Goal: Task Accomplishment & Management: Manage account settings

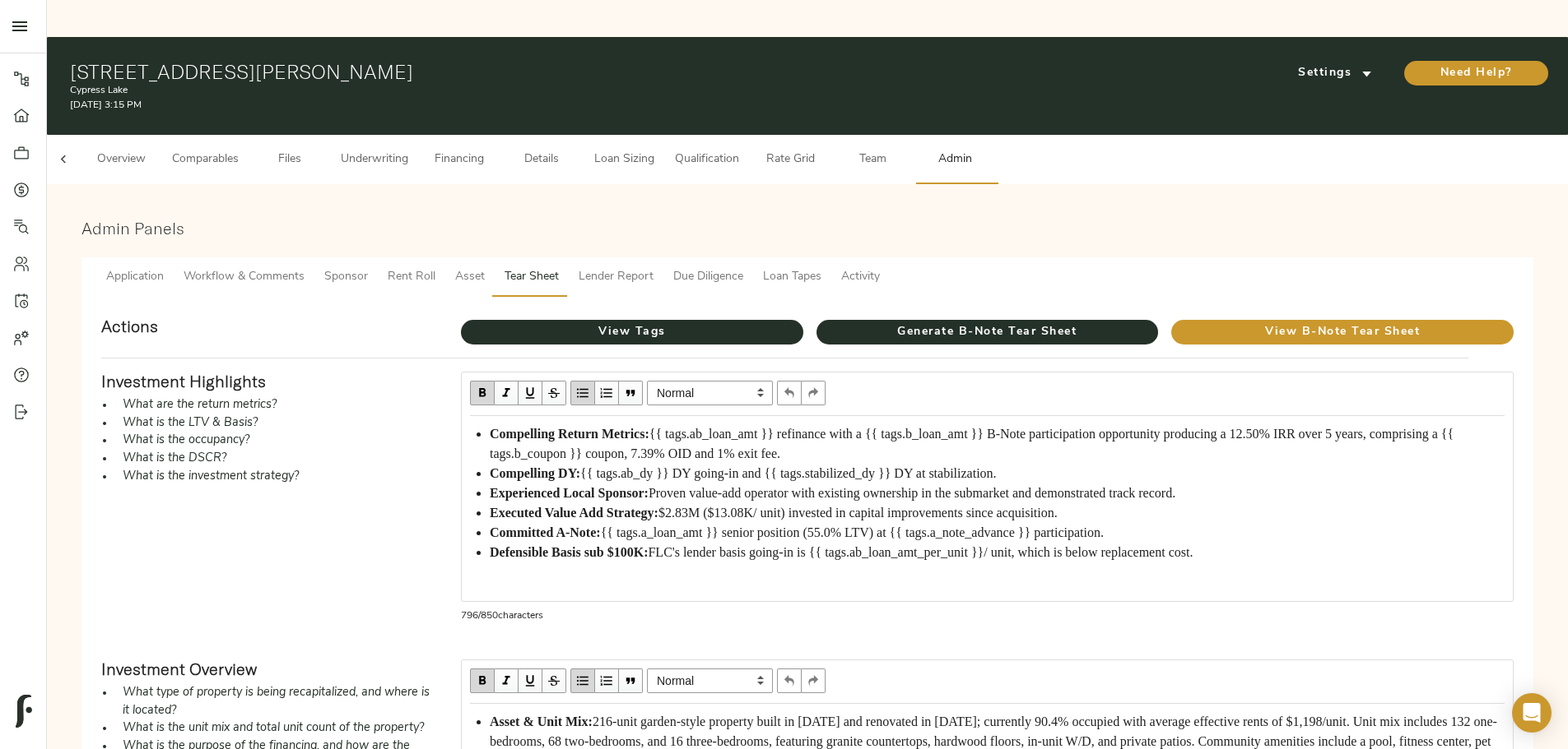
scroll to position [0, 64]
click at [408, 150] on span "Underwriting" at bounding box center [374, 160] width 68 height 20
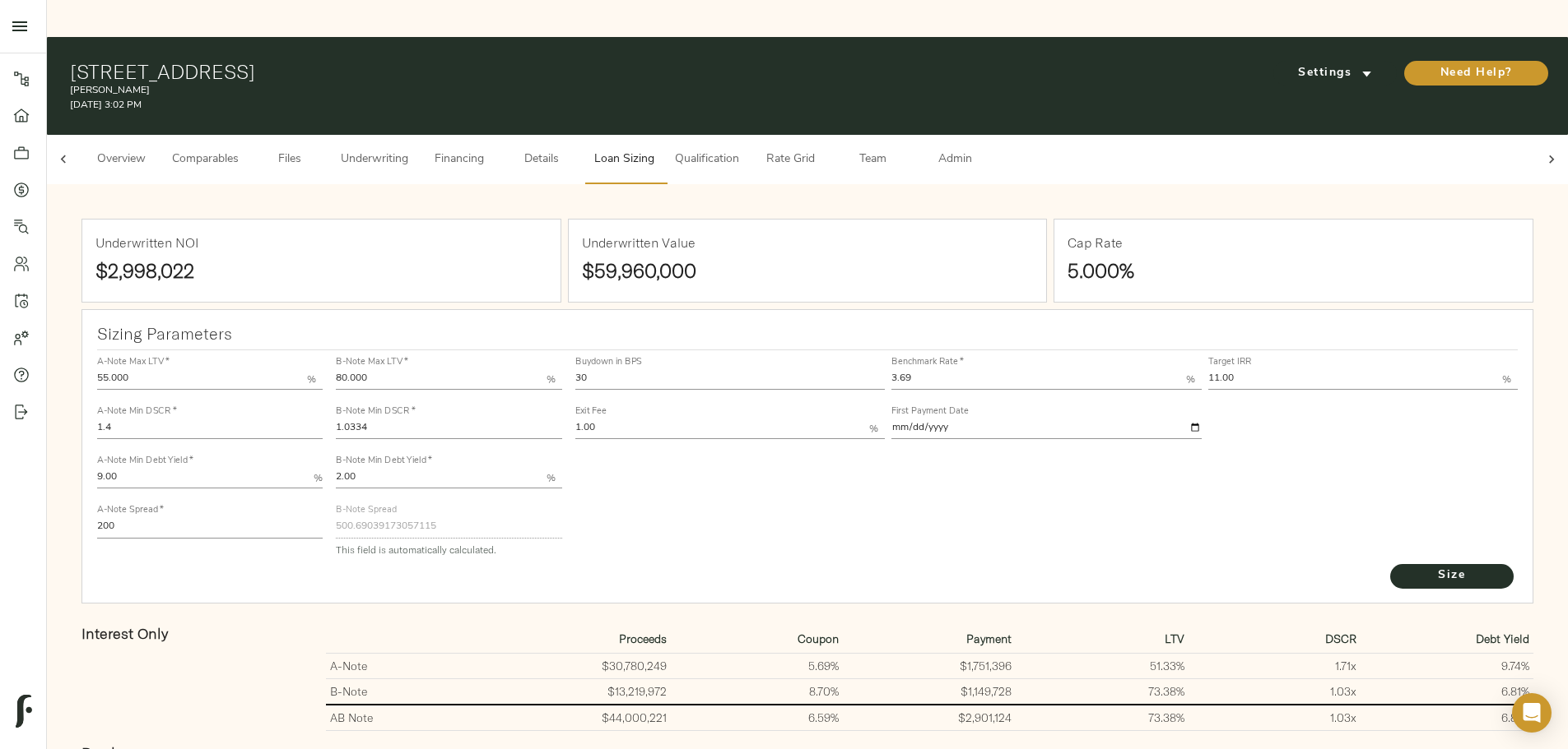
scroll to position [0, 64]
click at [418, 135] on button "Underwriting" at bounding box center [374, 159] width 87 height 49
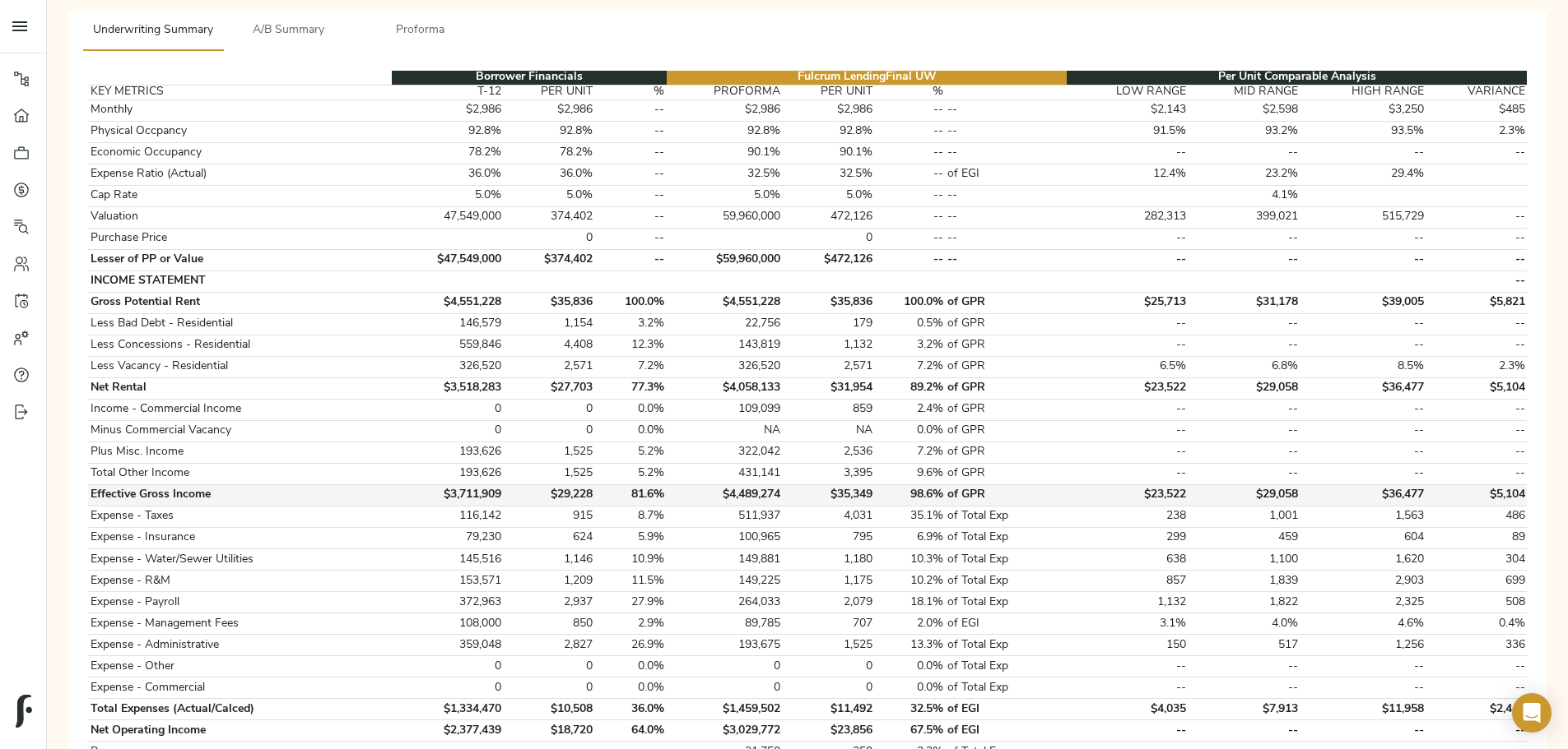
scroll to position [411, 0]
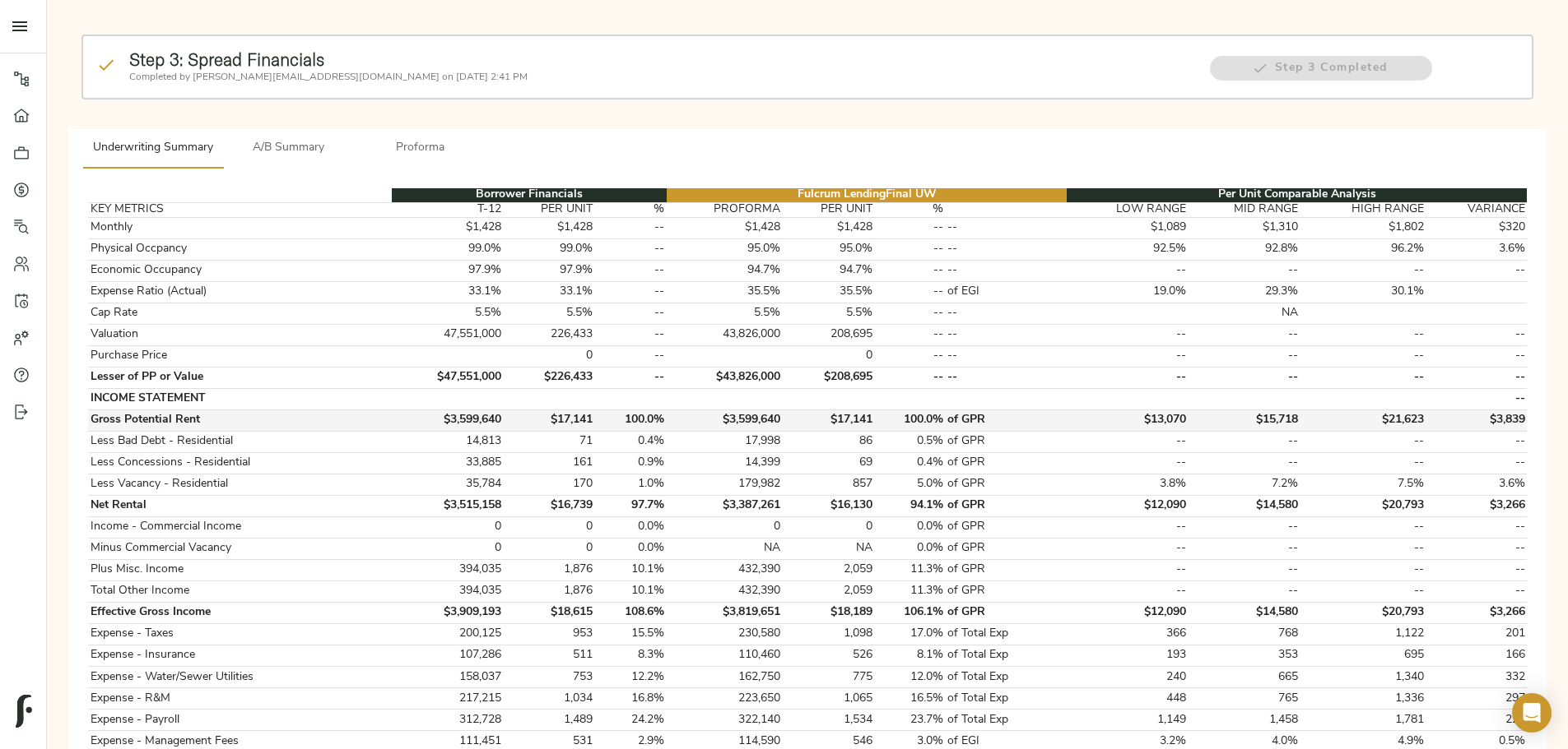
scroll to position [82, 0]
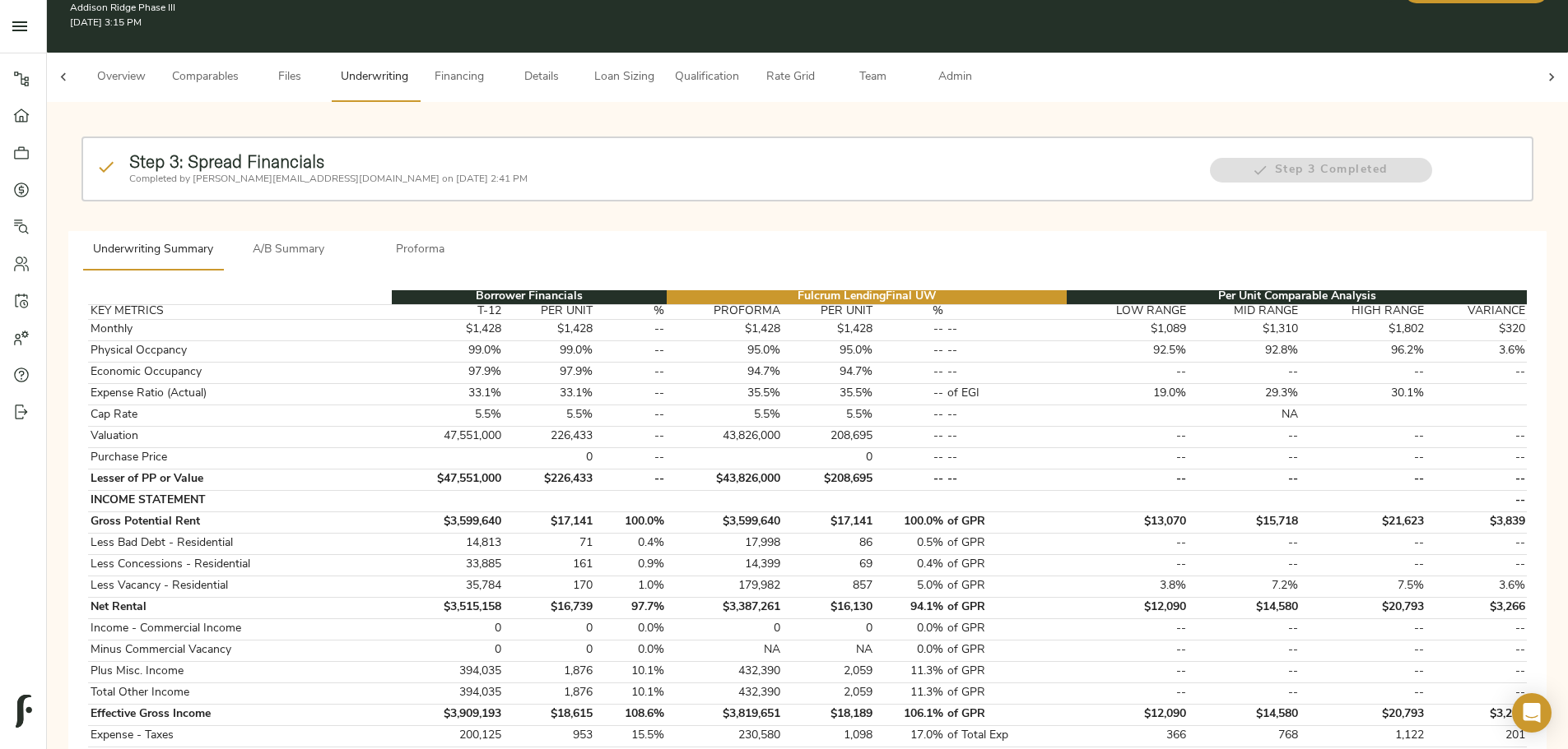
click at [345, 240] on span "A/B Summary" at bounding box center [288, 250] width 112 height 20
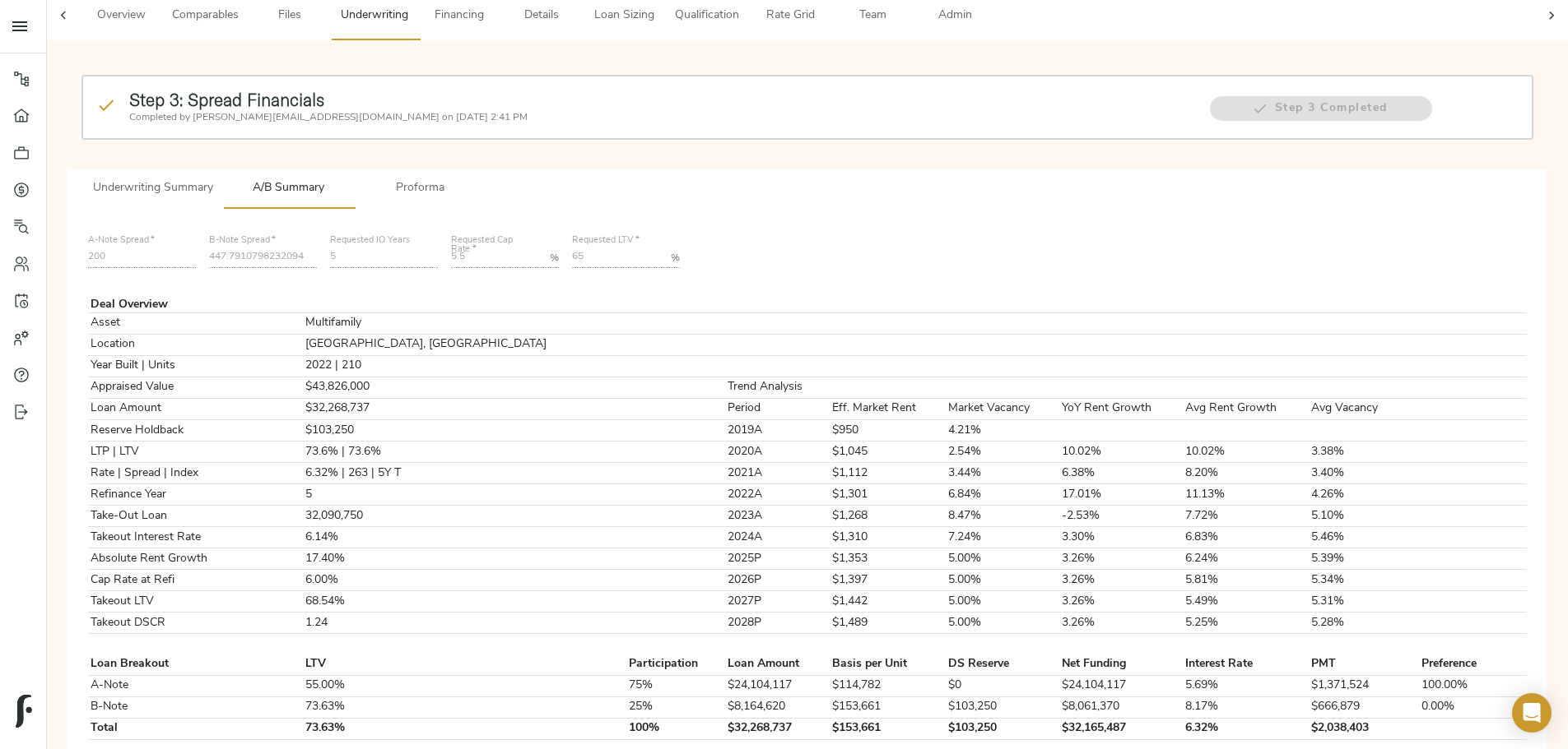
scroll to position [247, 0]
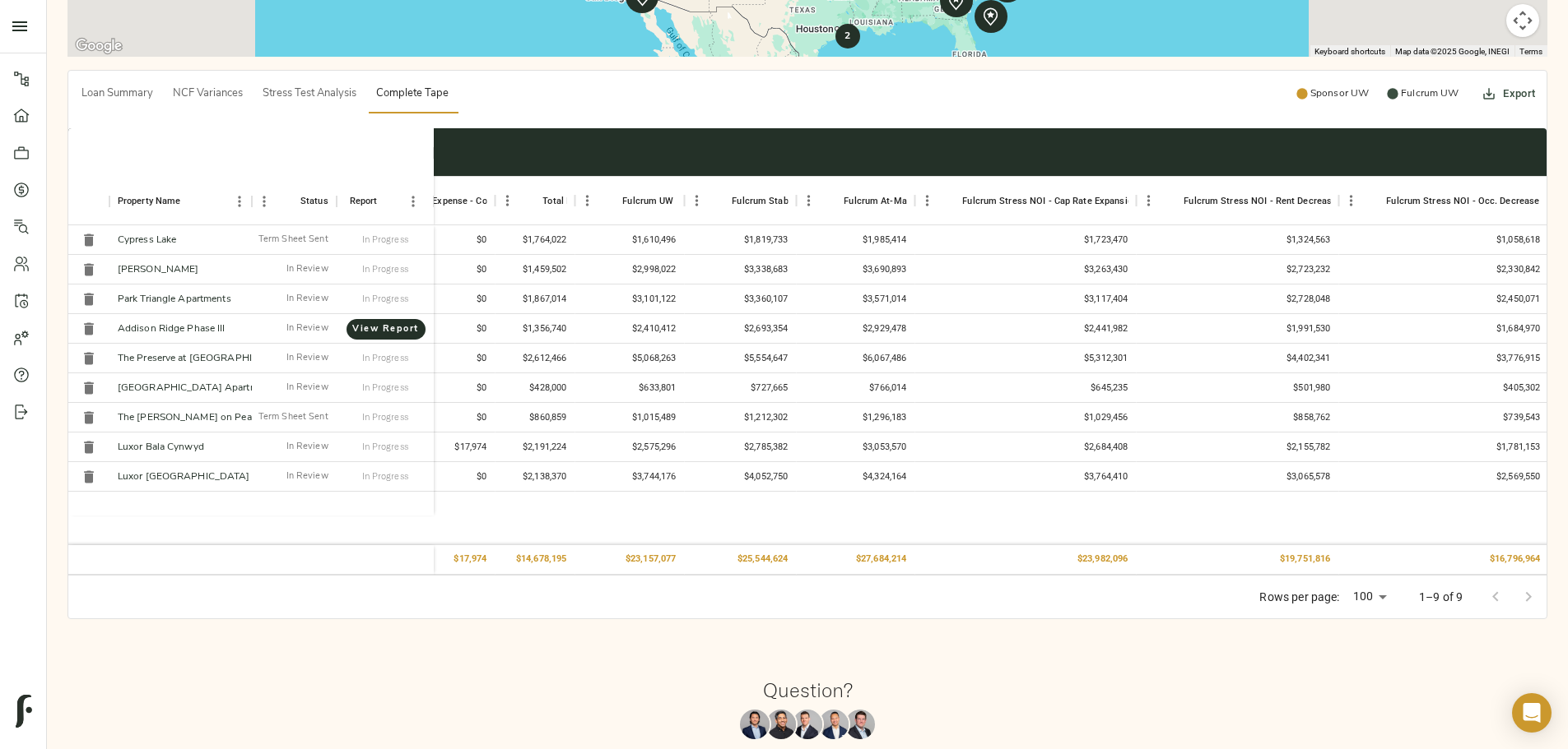
scroll to position [554, 0]
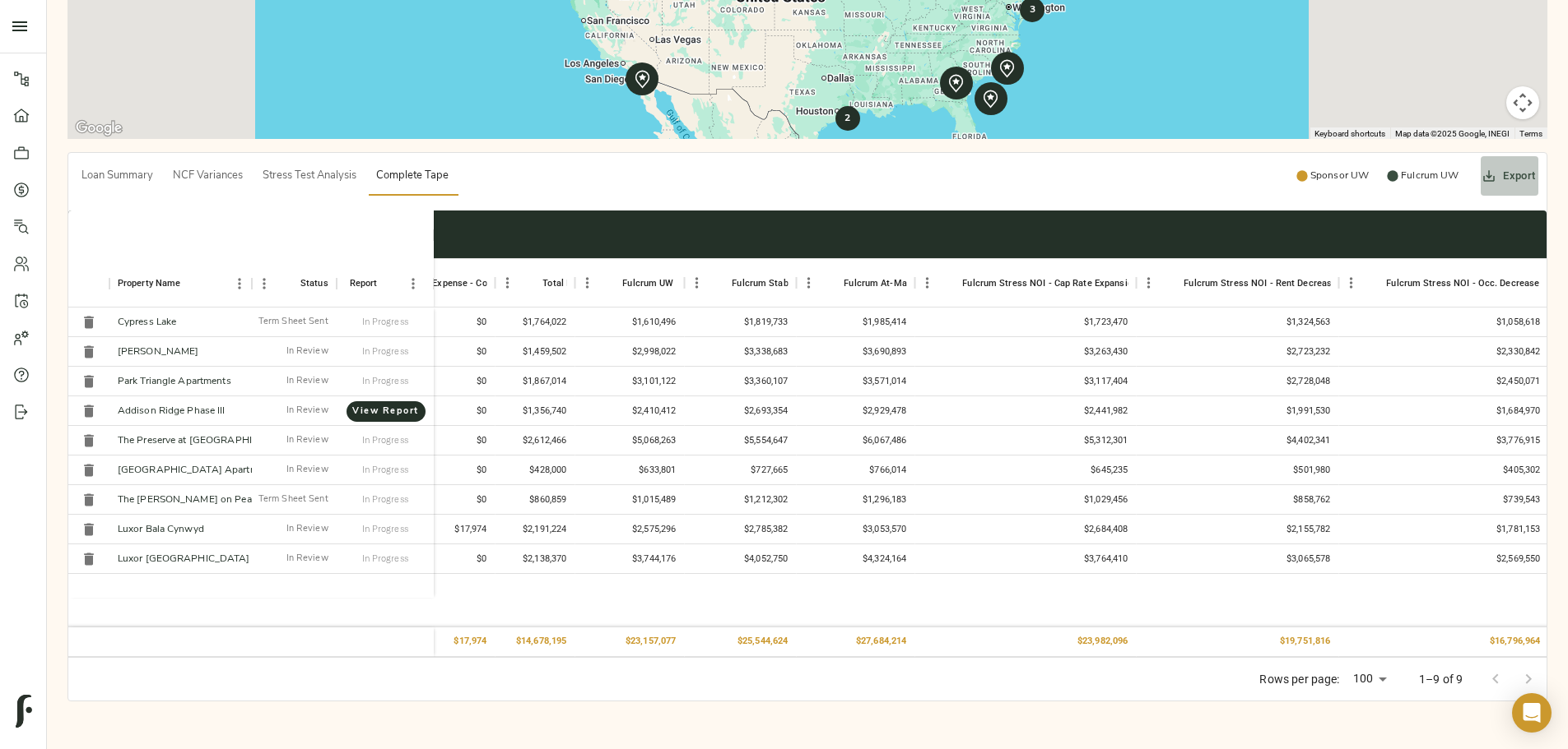
click at [1480, 156] on button "Export" at bounding box center [1509, 176] width 58 height 40
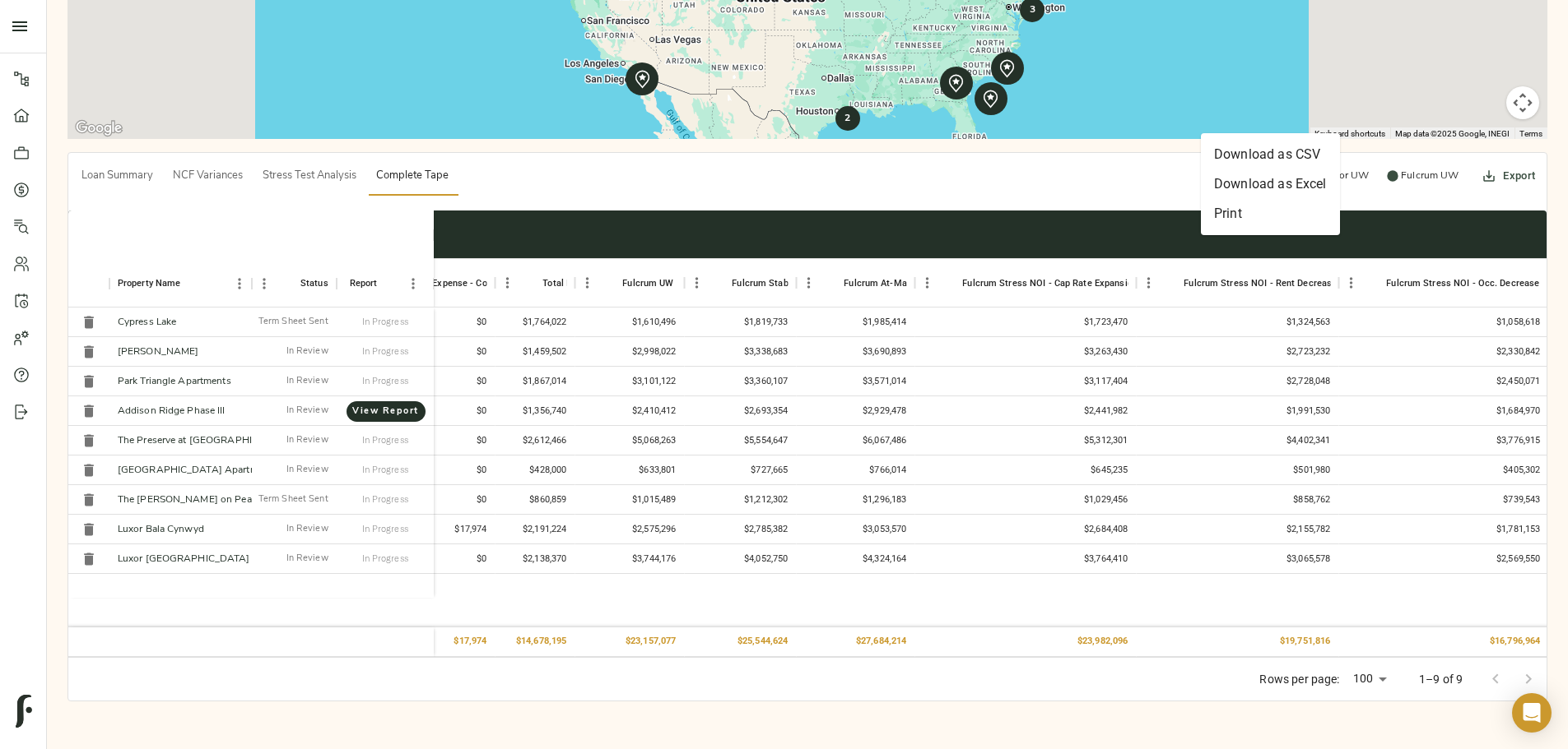
click at [1277, 186] on li "Download as Excel" at bounding box center [1270, 184] width 139 height 30
